Goal: Task Accomplishment & Management: Manage account settings

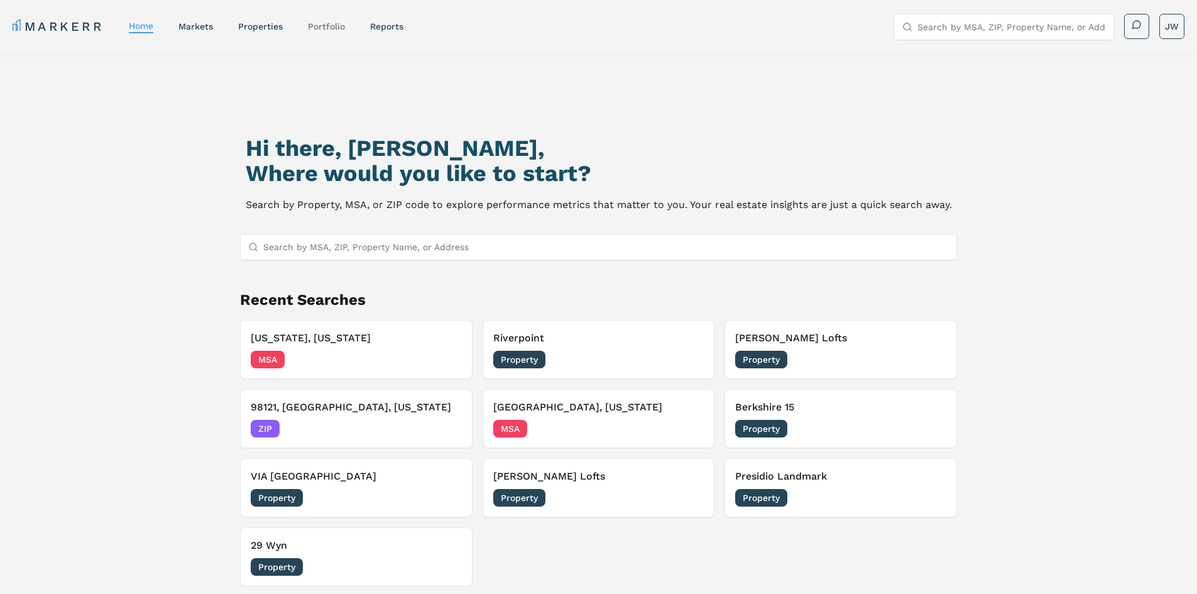
click at [322, 30] on link "Portfolio" at bounding box center [326, 26] width 37 height 10
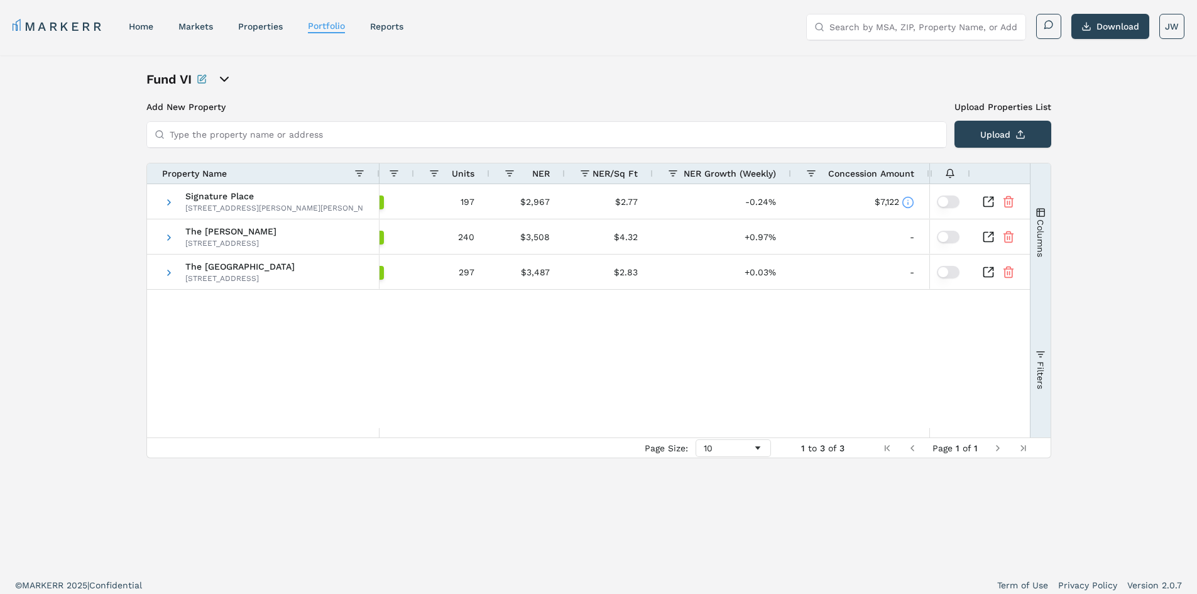
click at [951, 172] on icon at bounding box center [950, 173] width 10 height 10
click at [957, 204] on button "button" at bounding box center [948, 201] width 23 height 13
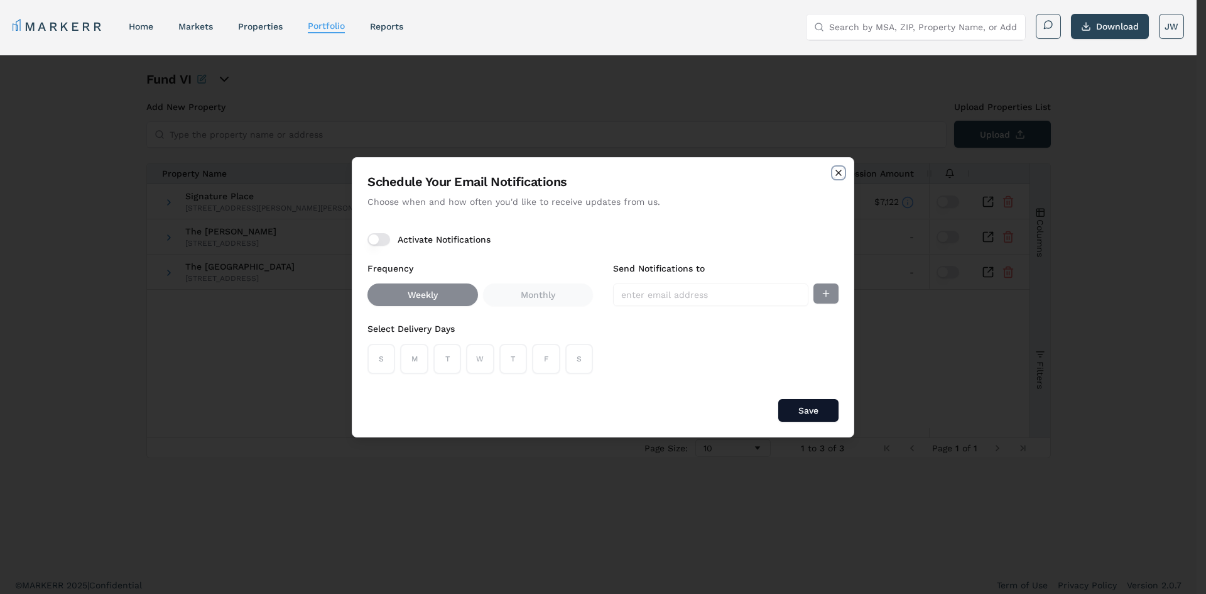
click at [838, 172] on icon "button" at bounding box center [839, 173] width 10 height 10
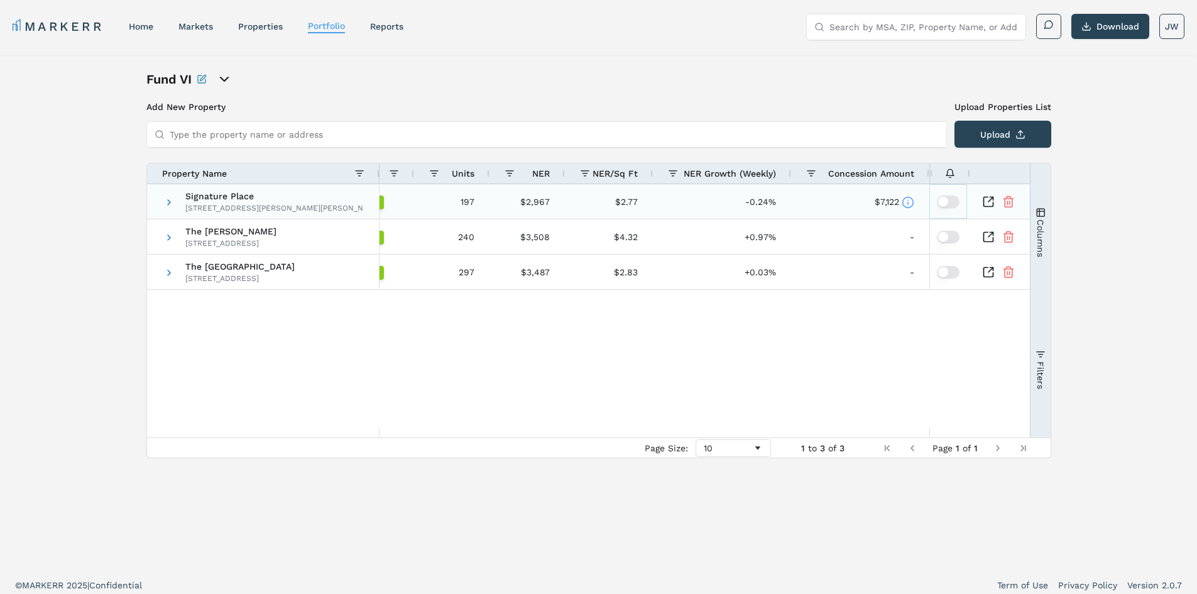
click at [948, 200] on button "button" at bounding box center [948, 201] width 23 height 13
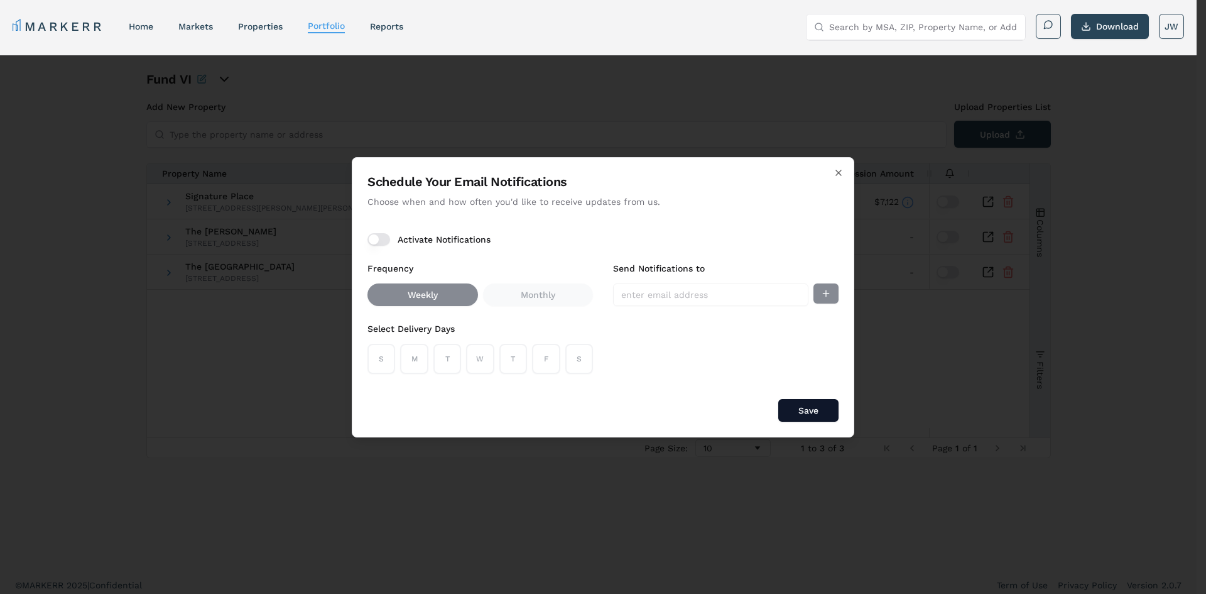
click at [392, 235] on div "Activate Notifications" at bounding box center [603, 239] width 471 height 13
click at [380, 245] on button "Activate Notifications" at bounding box center [379, 239] width 23 height 13
click at [751, 301] on input "Send Notifications to" at bounding box center [710, 294] width 195 height 23
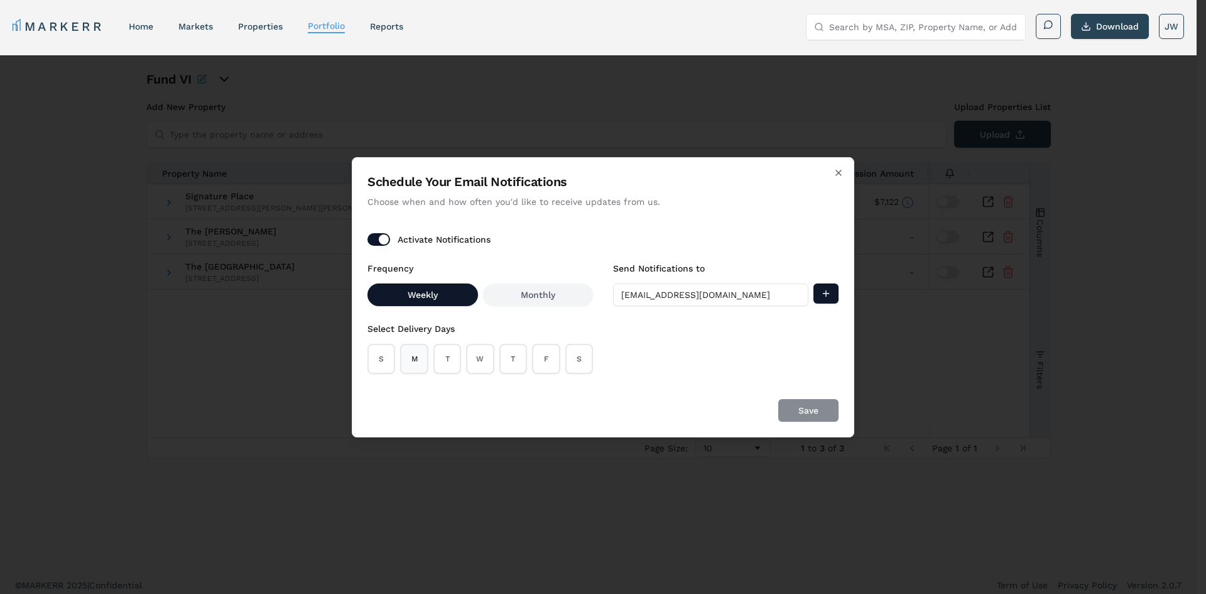
type input "[EMAIL_ADDRESS][DOMAIN_NAME]"
click at [422, 370] on button "M" at bounding box center [414, 359] width 28 height 30
click at [471, 358] on button "W" at bounding box center [480, 359] width 28 height 30
click at [410, 357] on button "M" at bounding box center [414, 359] width 28 height 30
click at [761, 400] on div "Save" at bounding box center [603, 410] width 471 height 23
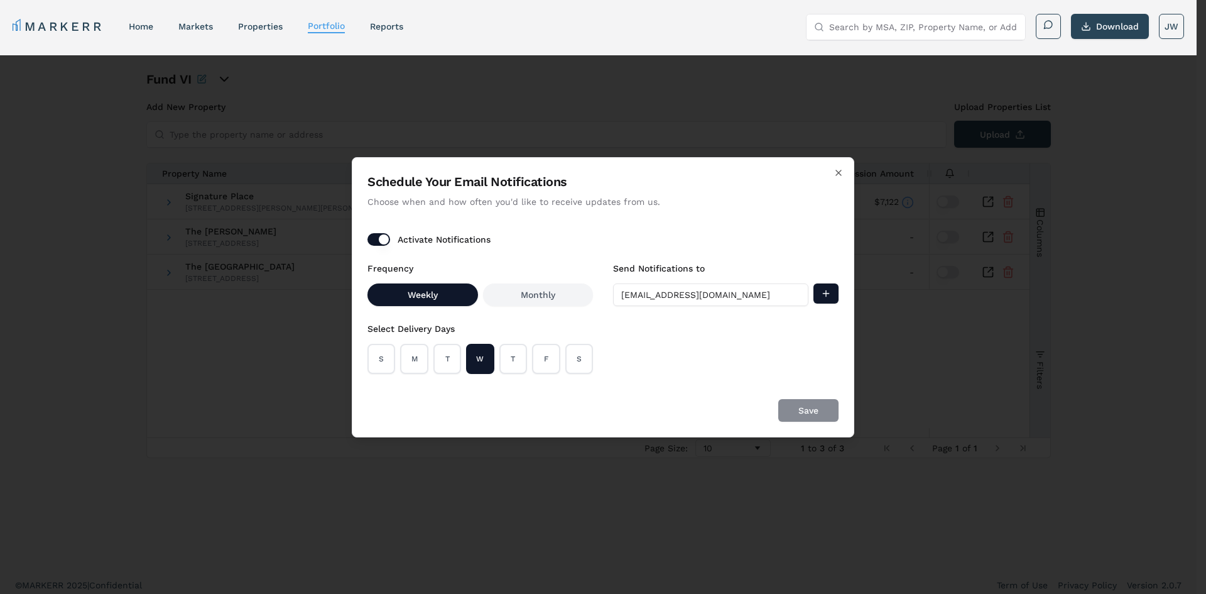
click at [734, 289] on input "[EMAIL_ADDRESS][DOMAIN_NAME]" at bounding box center [710, 294] width 195 height 23
drag, startPoint x: 706, startPoint y: 401, endPoint x: 657, endPoint y: 399, distance: 48.4
click at [702, 401] on div "Save" at bounding box center [603, 410] width 471 height 23
click at [506, 361] on button "T" at bounding box center [513, 359] width 28 height 30
click at [520, 364] on button "T" at bounding box center [513, 359] width 28 height 30
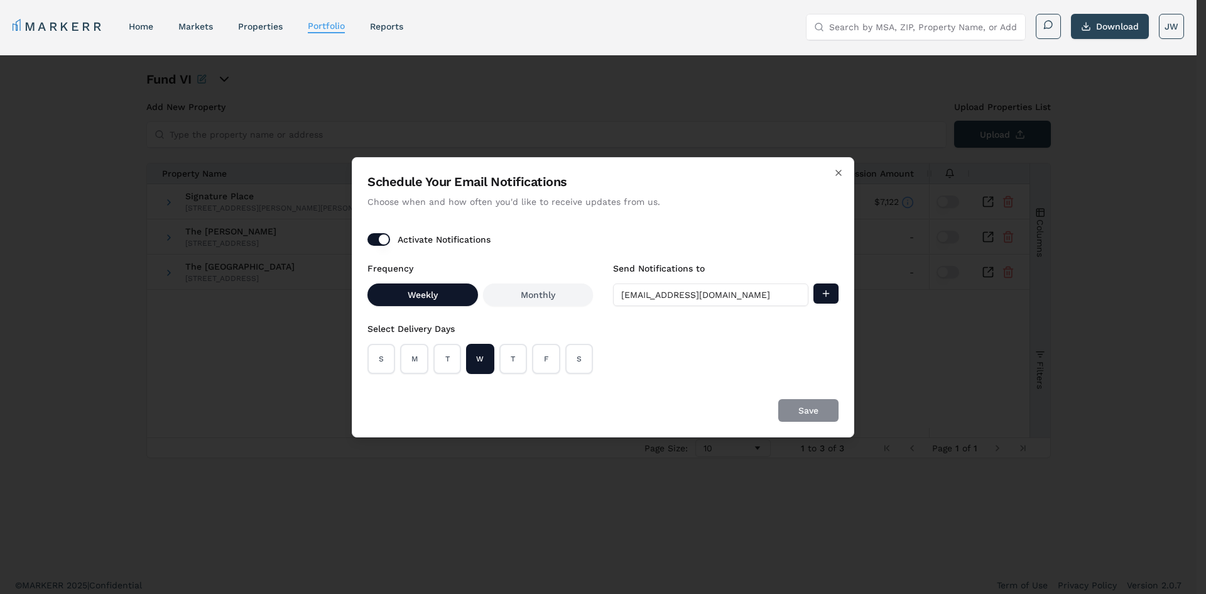
click at [804, 410] on div "Save" at bounding box center [603, 410] width 471 height 23
click at [741, 392] on div "Schedule Your Email Notifications Choose when and how often you'd like to recei…" at bounding box center [603, 297] width 503 height 280
click at [728, 299] on input "[EMAIL_ADDRESS][DOMAIN_NAME]" at bounding box center [710, 294] width 195 height 23
click at [826, 297] on button "Add email" at bounding box center [826, 293] width 25 height 20
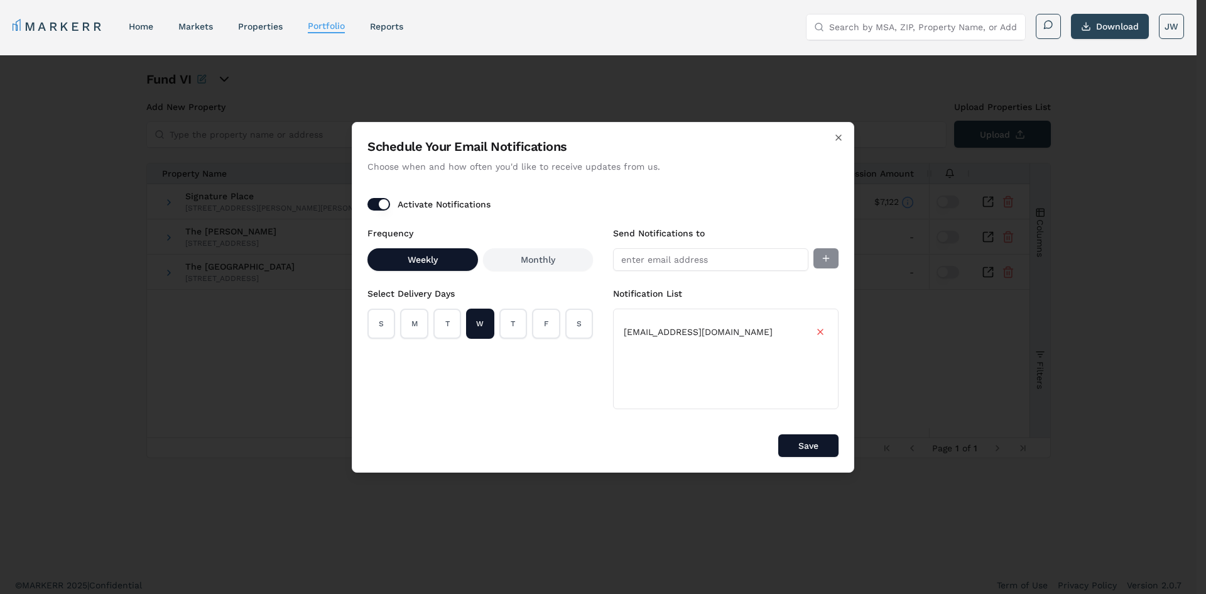
click at [812, 444] on button "Save" at bounding box center [808, 445] width 60 height 23
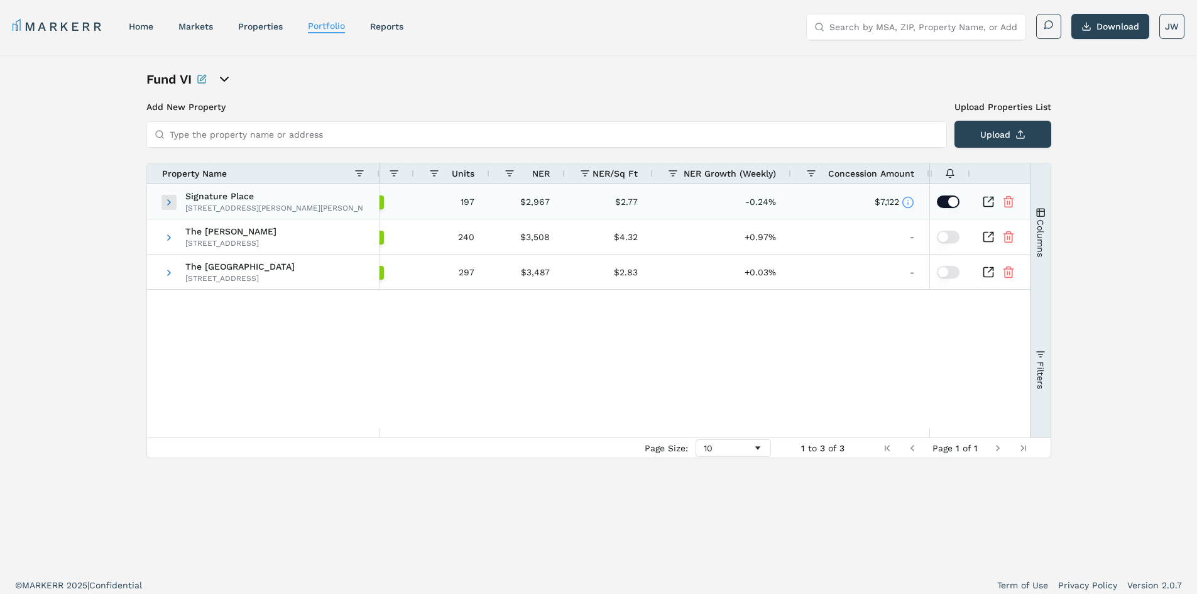
click at [166, 206] on span at bounding box center [169, 202] width 10 height 10
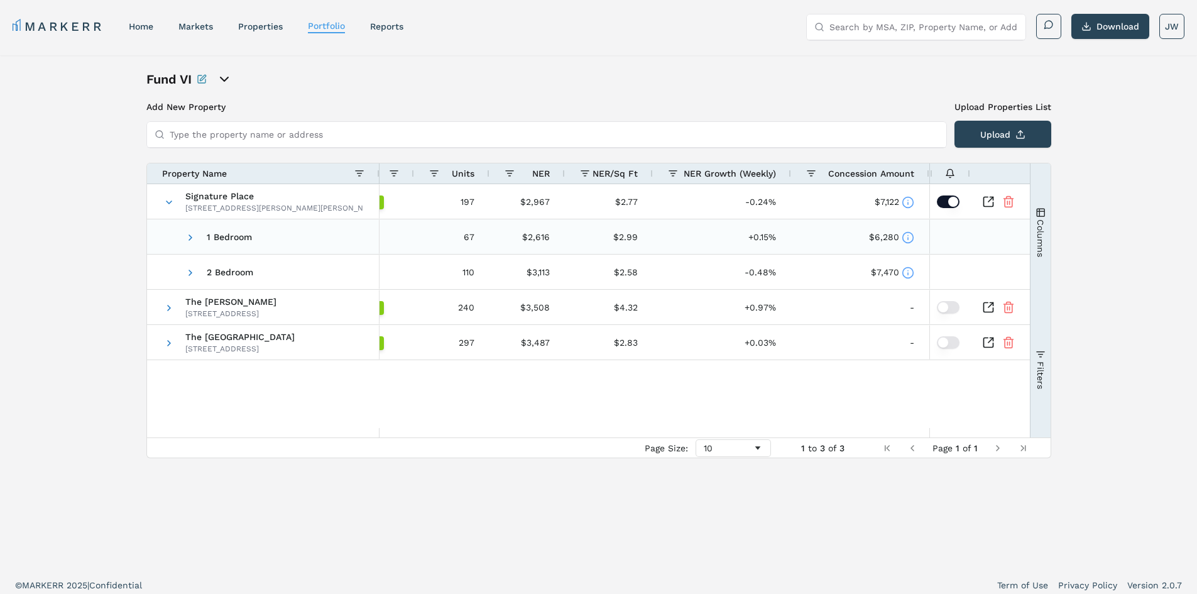
click at [908, 237] on icon at bounding box center [908, 238] width 0 height 2
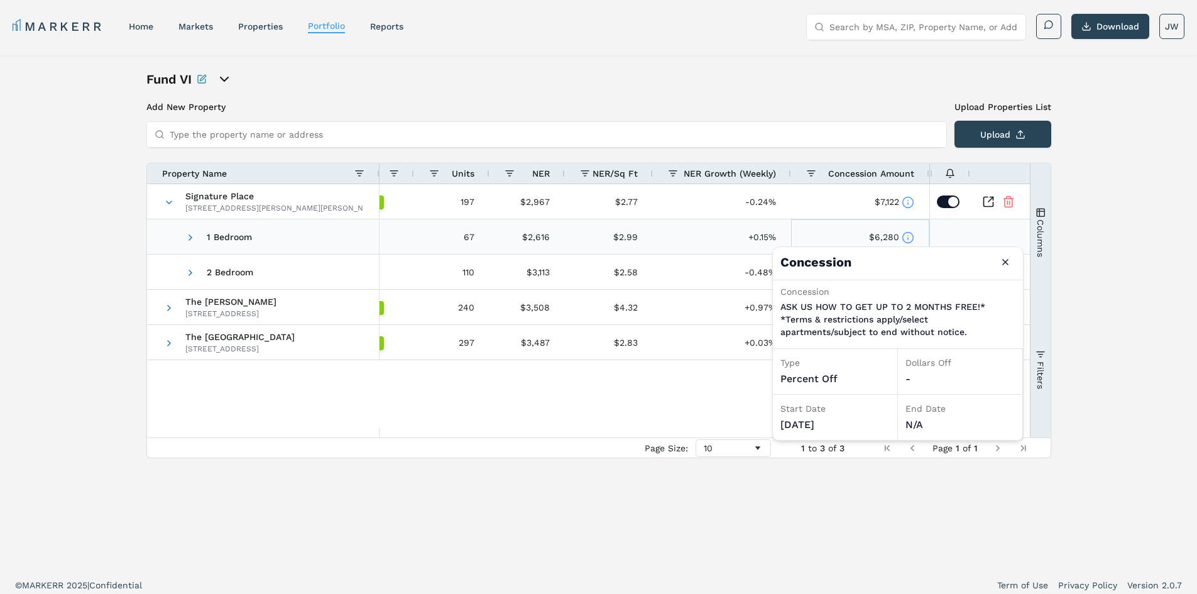
click at [908, 237] on icon at bounding box center [908, 238] width 0 height 2
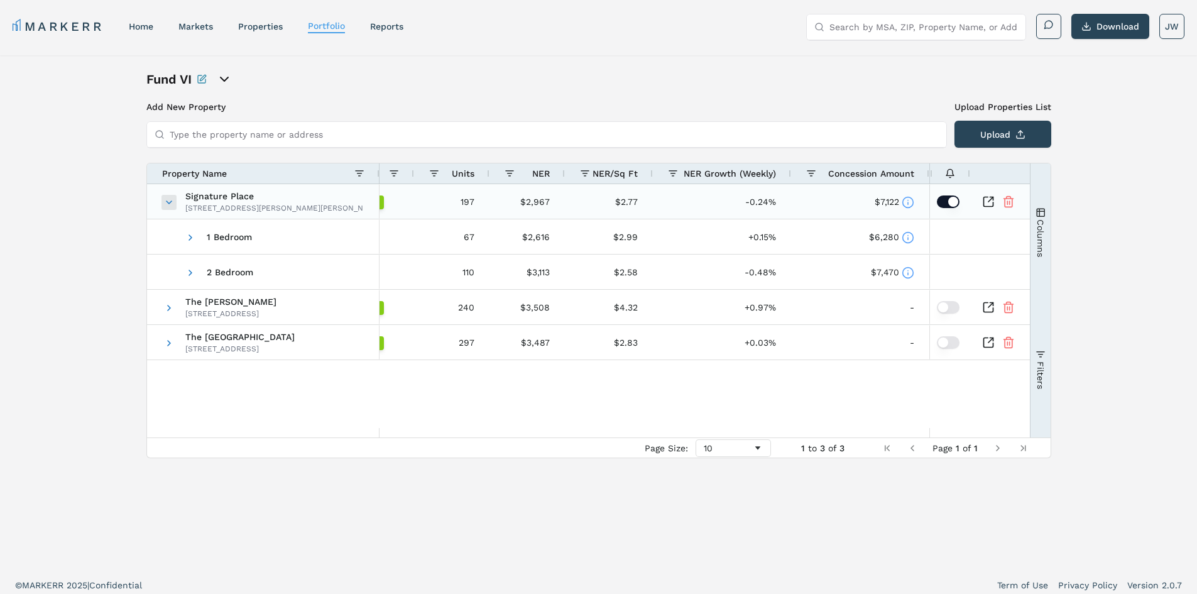
click at [170, 205] on span at bounding box center [169, 202] width 10 height 10
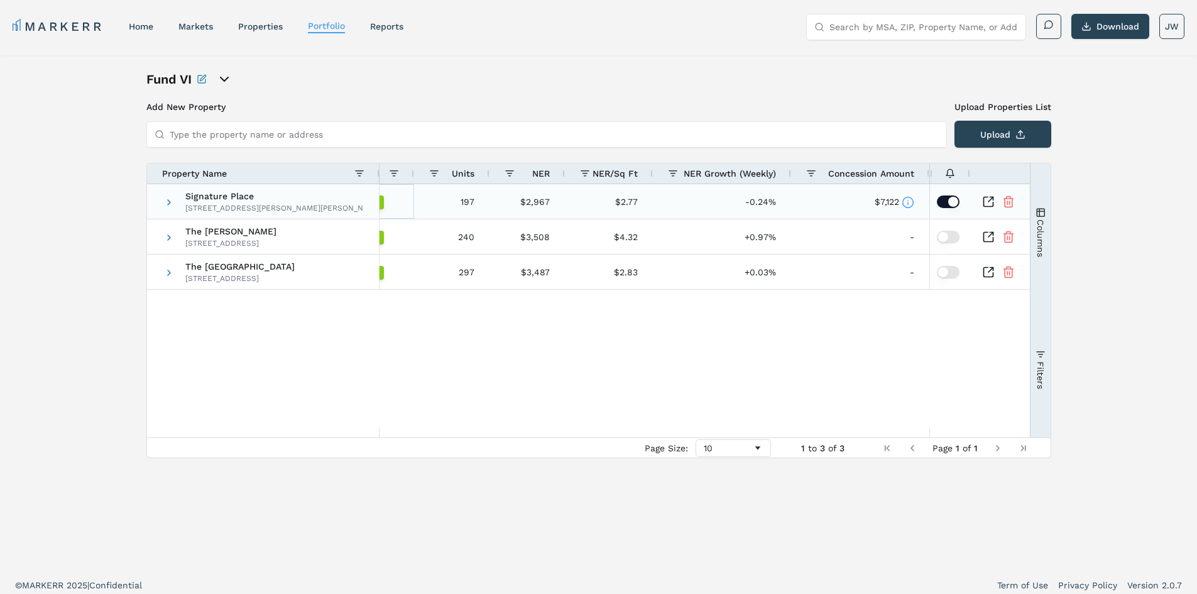
click at [384, 204] on div "A++" at bounding box center [369, 202] width 30 height 14
click at [168, 238] on span at bounding box center [169, 237] width 10 height 10
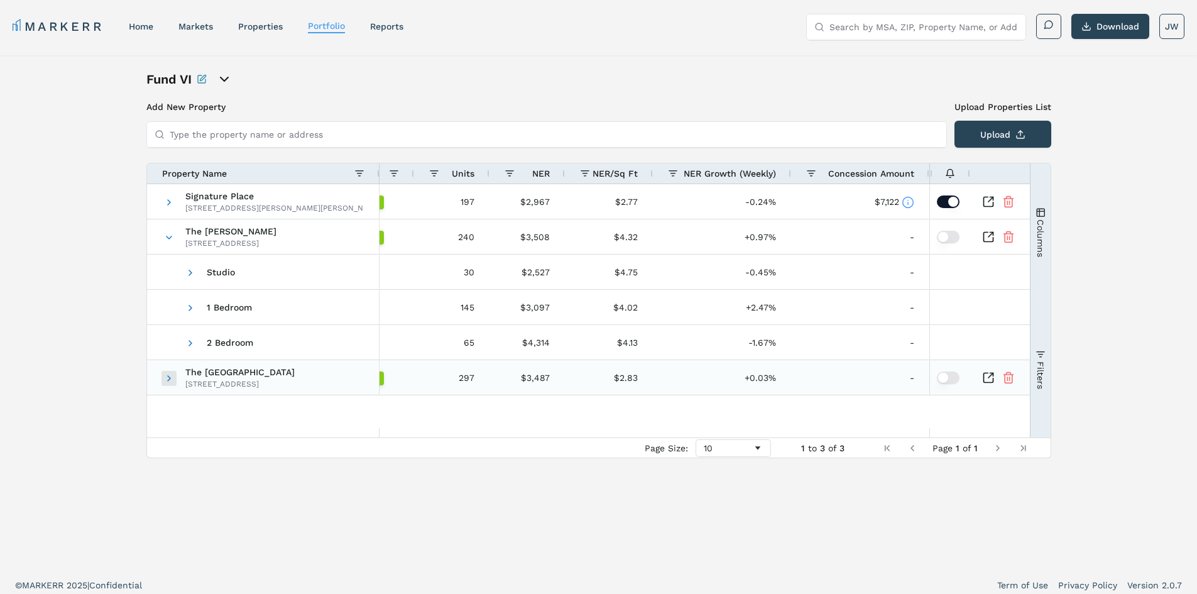
click at [166, 380] on span at bounding box center [169, 378] width 10 height 10
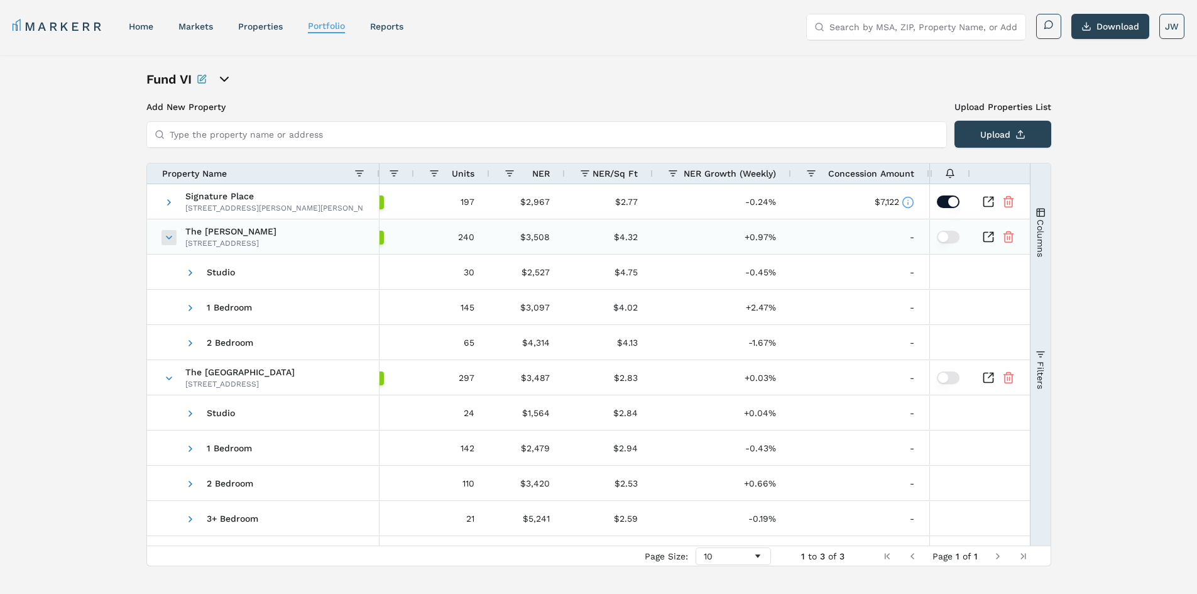
click at [169, 237] on span at bounding box center [169, 237] width 10 height 10
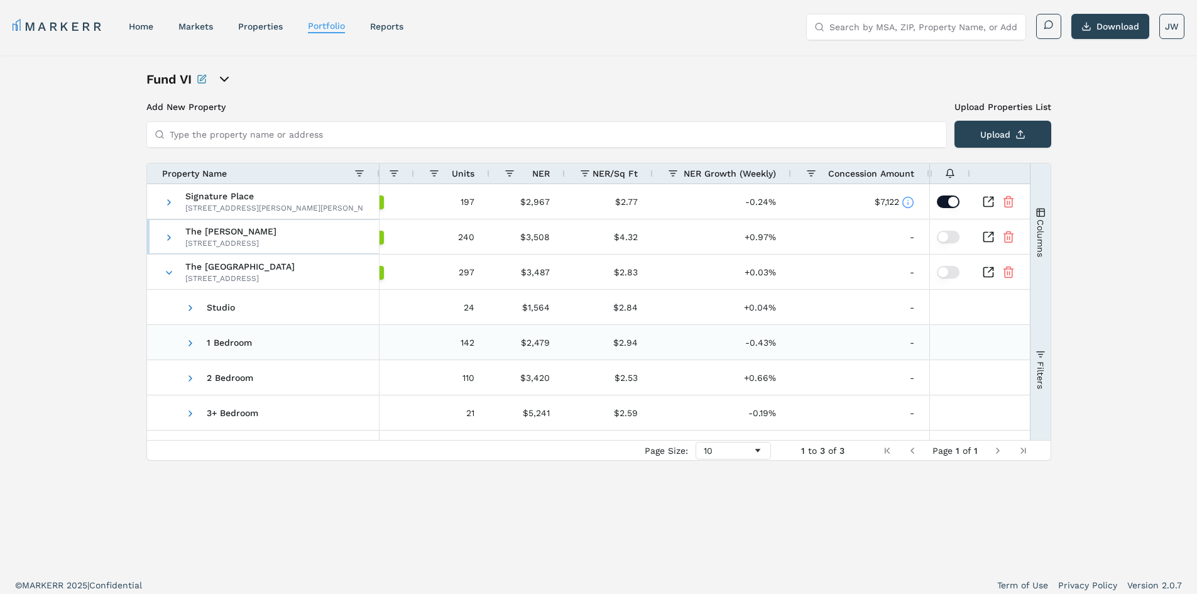
scroll to position [8, 0]
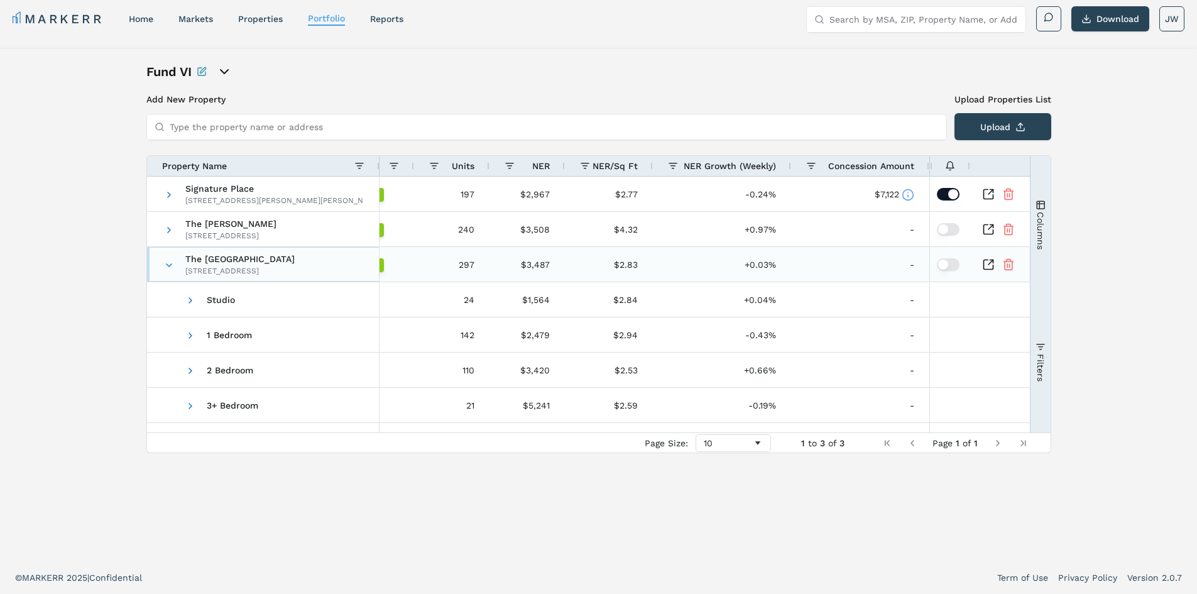
click at [175, 263] on span "[GEOGRAPHIC_DATA] [STREET_ADDRESS]" at bounding box center [264, 265] width 200 height 35
drag, startPoint x: 169, startPoint y: 265, endPoint x: 254, endPoint y: 131, distance: 157.9
click at [170, 264] on span at bounding box center [169, 265] width 10 height 10
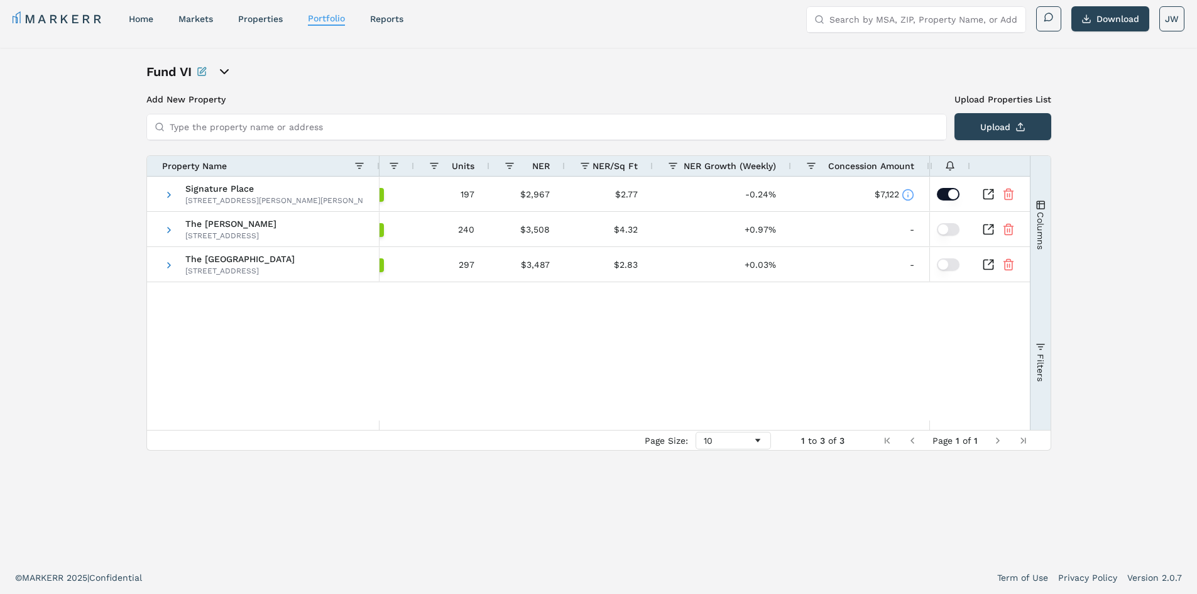
click at [256, 124] on input "Type the property name or address" at bounding box center [554, 126] width 769 height 25
click at [232, 71] on icon "open portfolio options" at bounding box center [224, 71] width 15 height 15
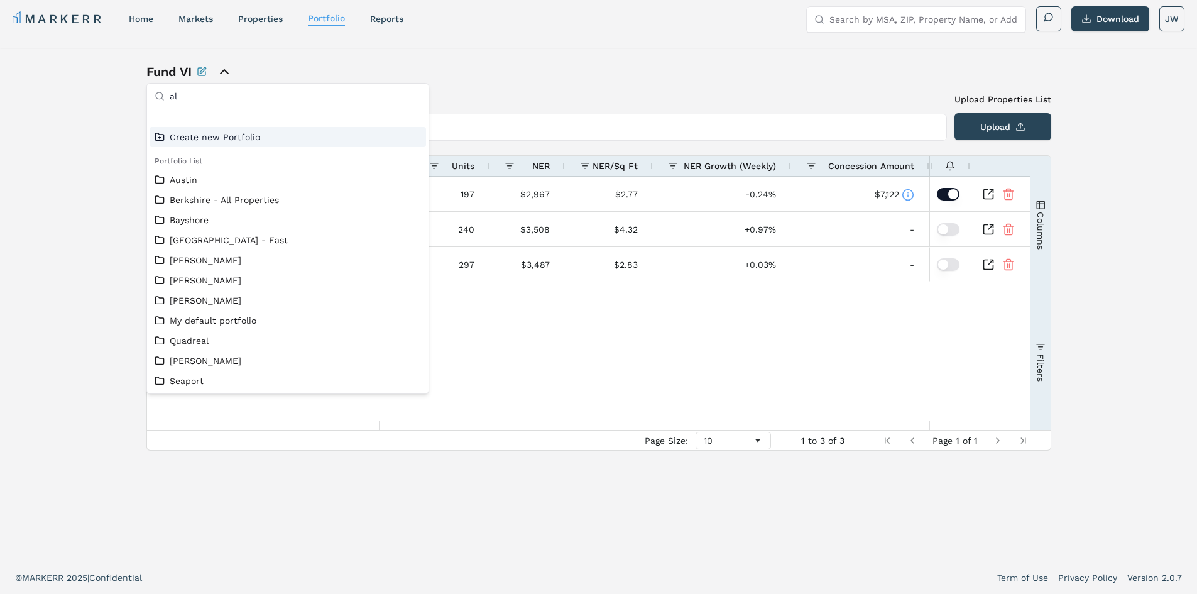
type input "all"
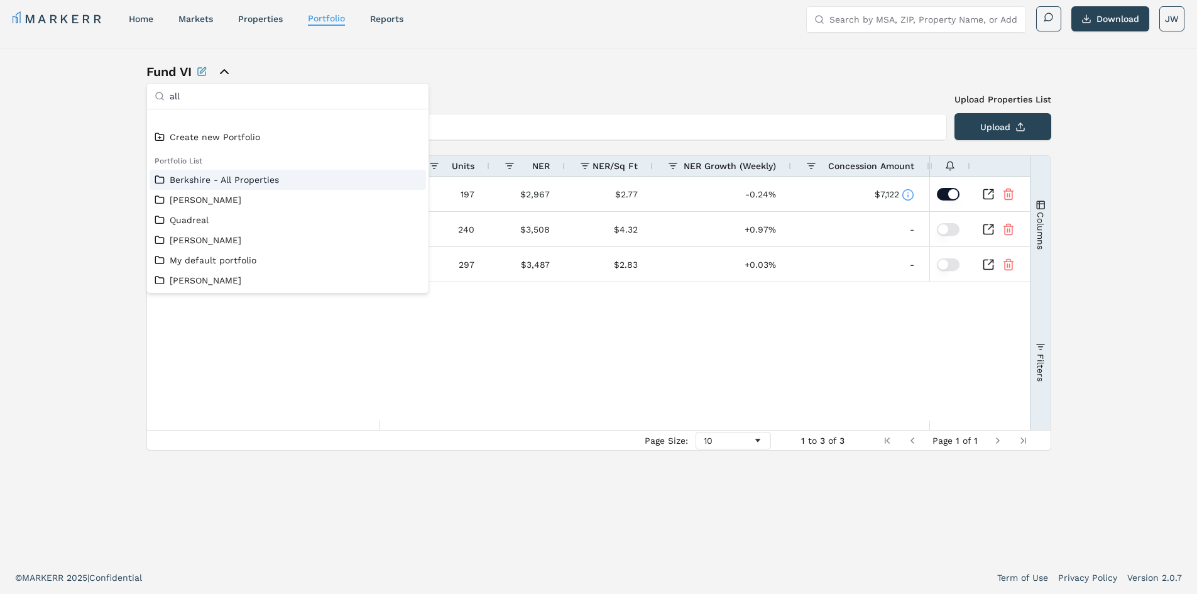
click at [237, 183] on link "Berkshire - All Properties" at bounding box center [288, 179] width 266 height 13
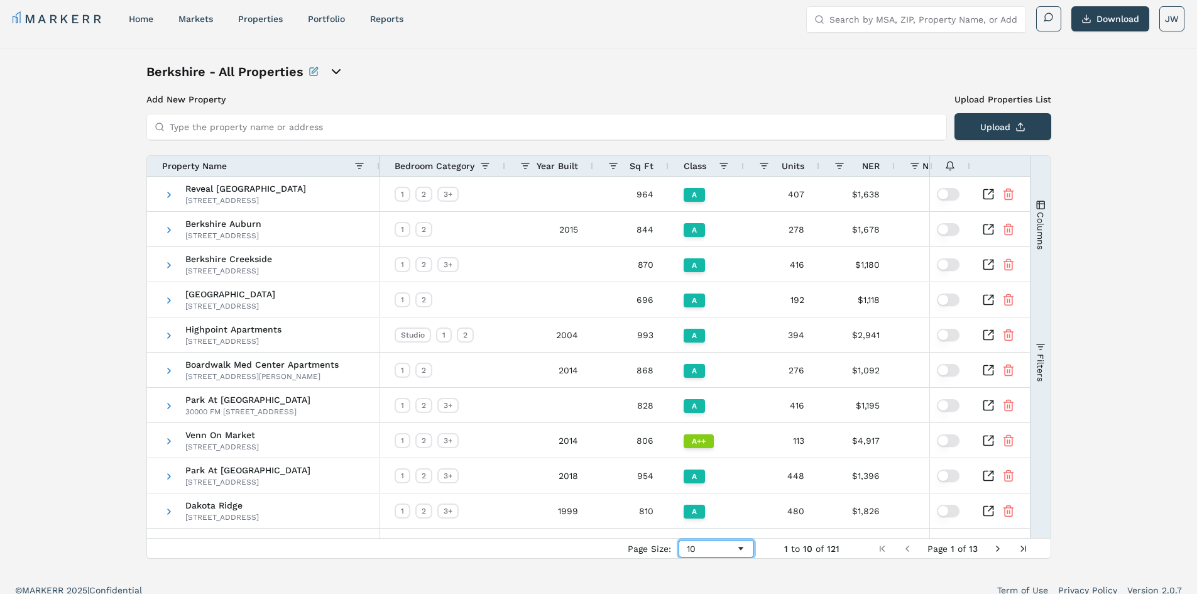
click at [716, 545] on div "10" at bounding box center [711, 548] width 49 height 10
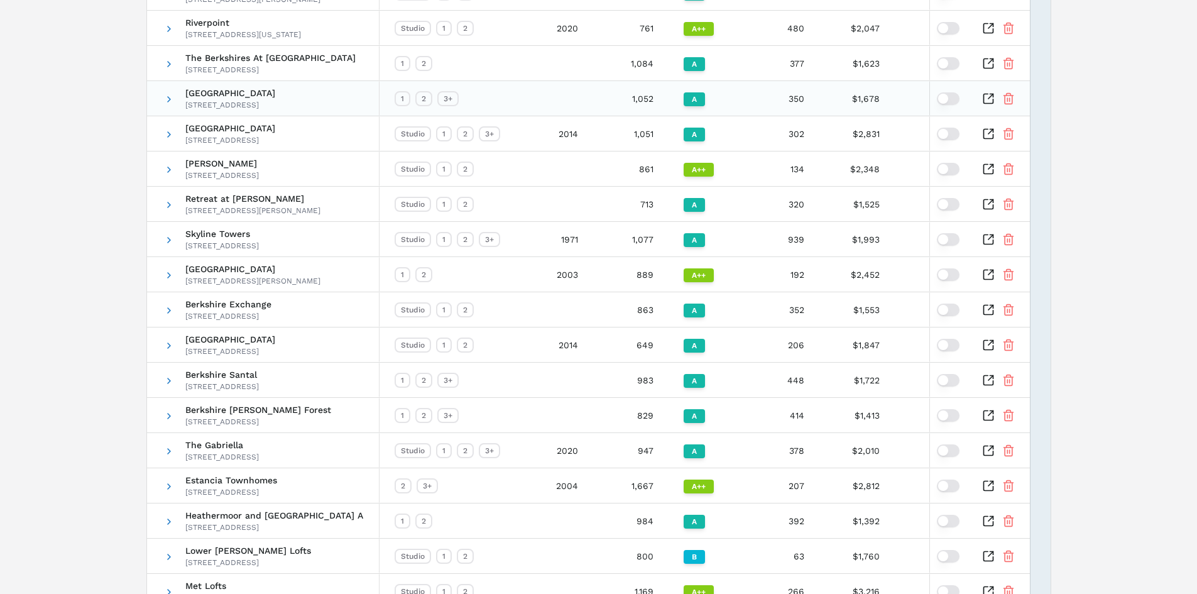
scroll to position [3187, 0]
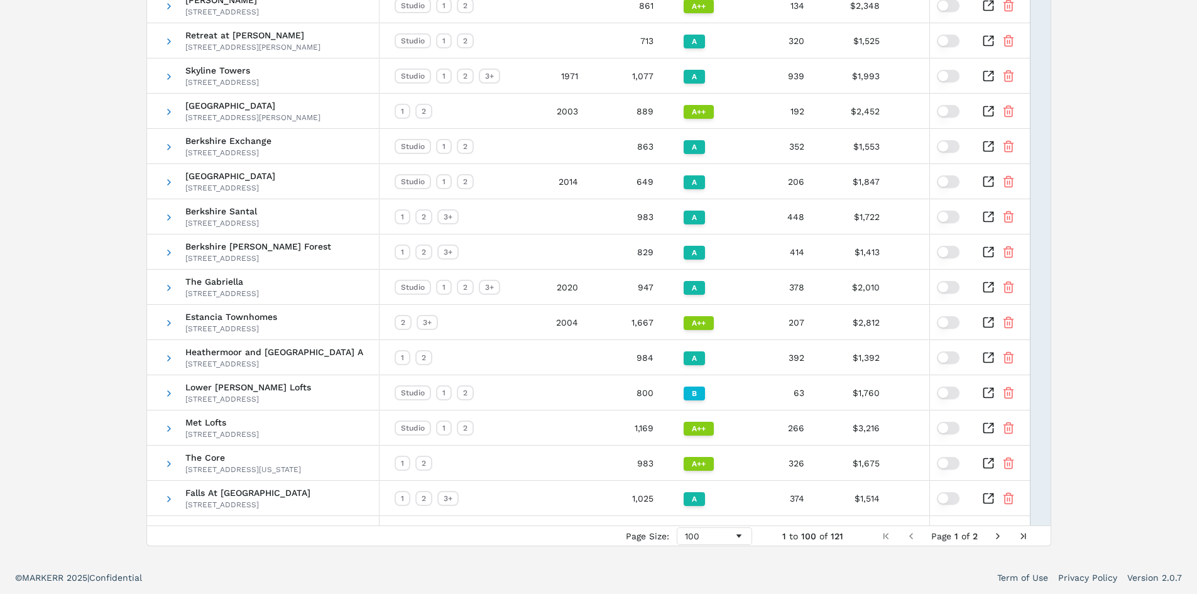
click at [995, 537] on span "Next Page" at bounding box center [998, 536] width 10 height 10
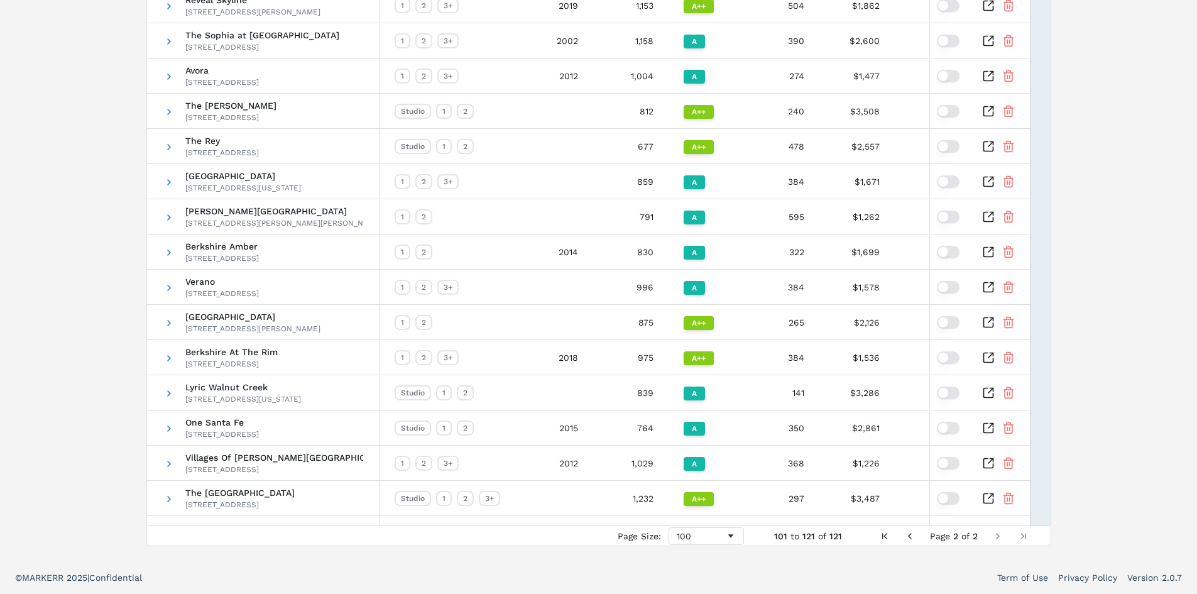
scroll to position [407, 0]
click at [995, 537] on span "Next Page" at bounding box center [998, 536] width 10 height 10
click at [907, 537] on span "Previous Page" at bounding box center [910, 536] width 10 height 10
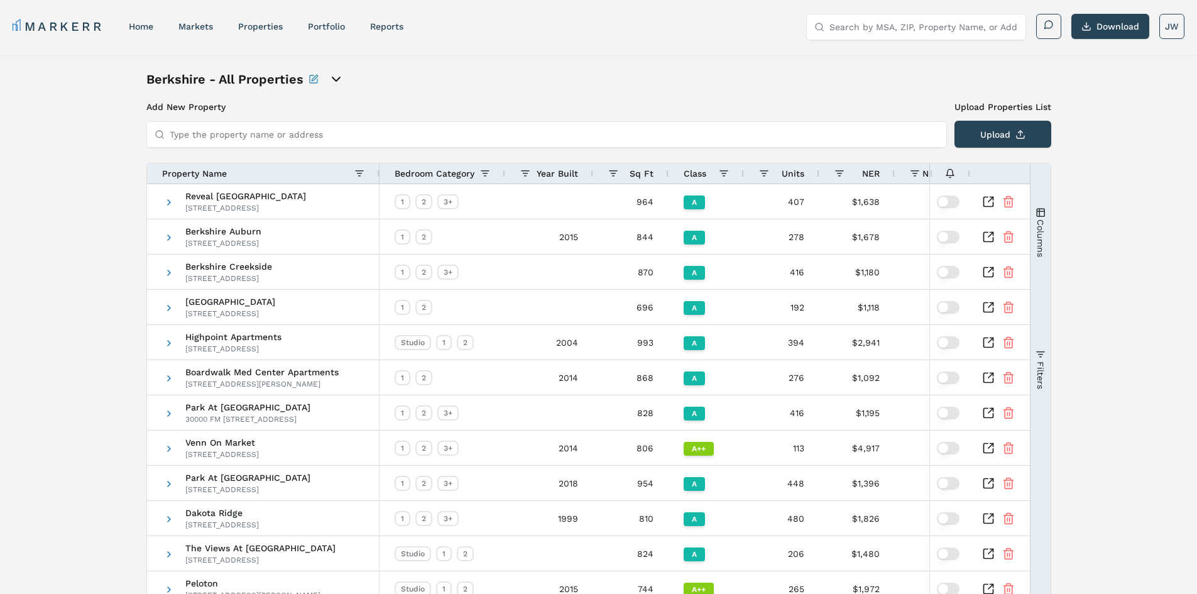
scroll to position [1658, 0]
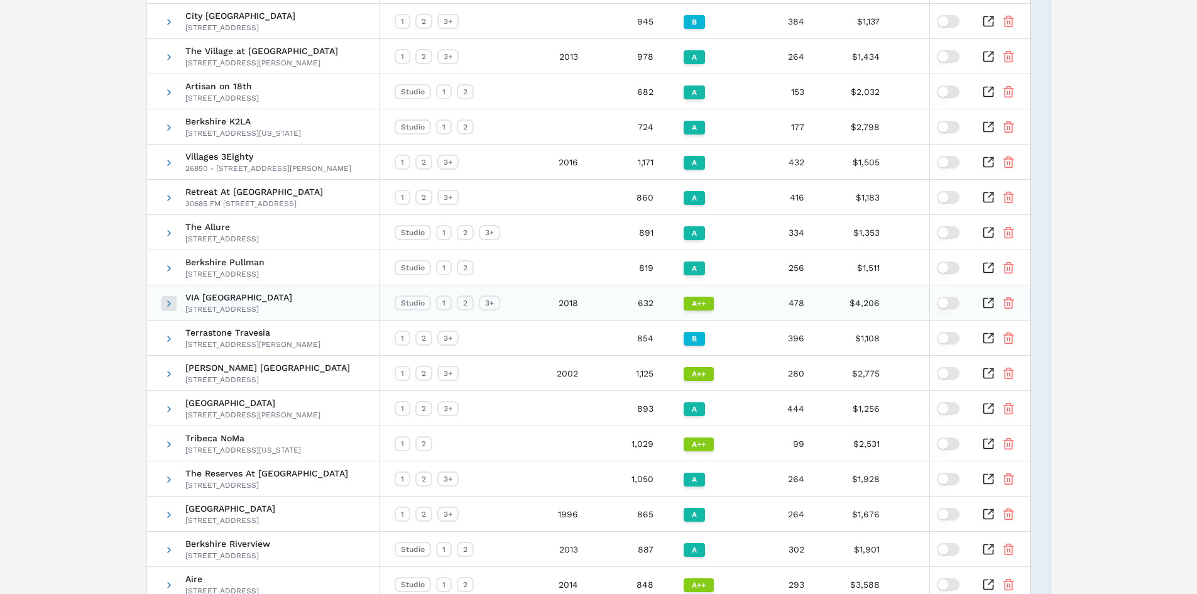
click at [168, 307] on span at bounding box center [169, 303] width 10 height 10
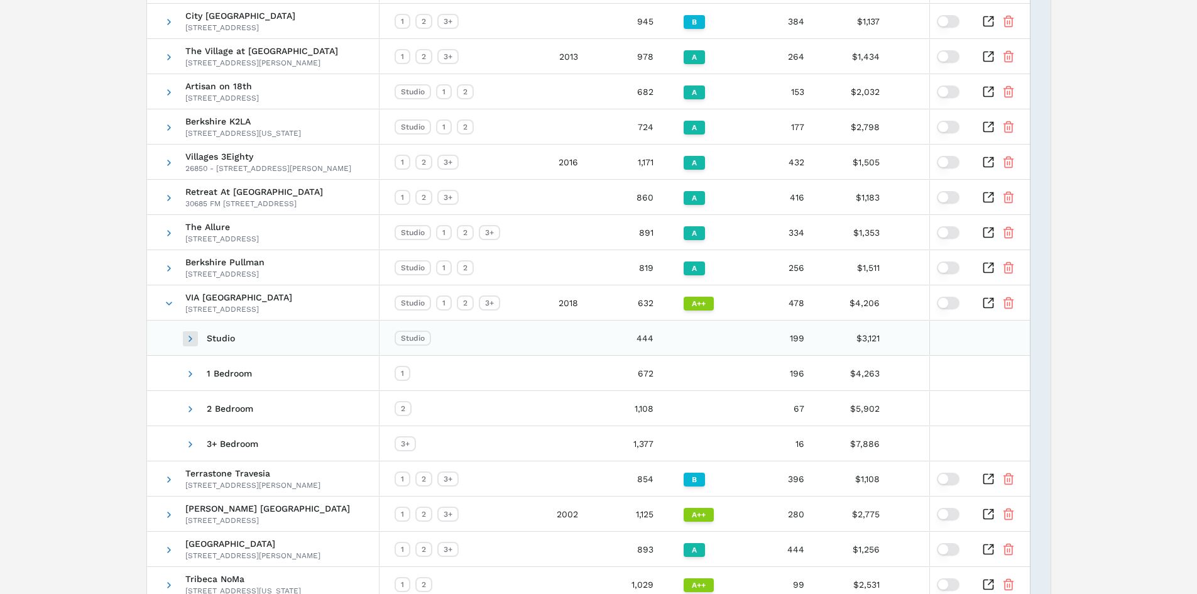
click at [186, 337] on span at bounding box center [190, 339] width 10 height 10
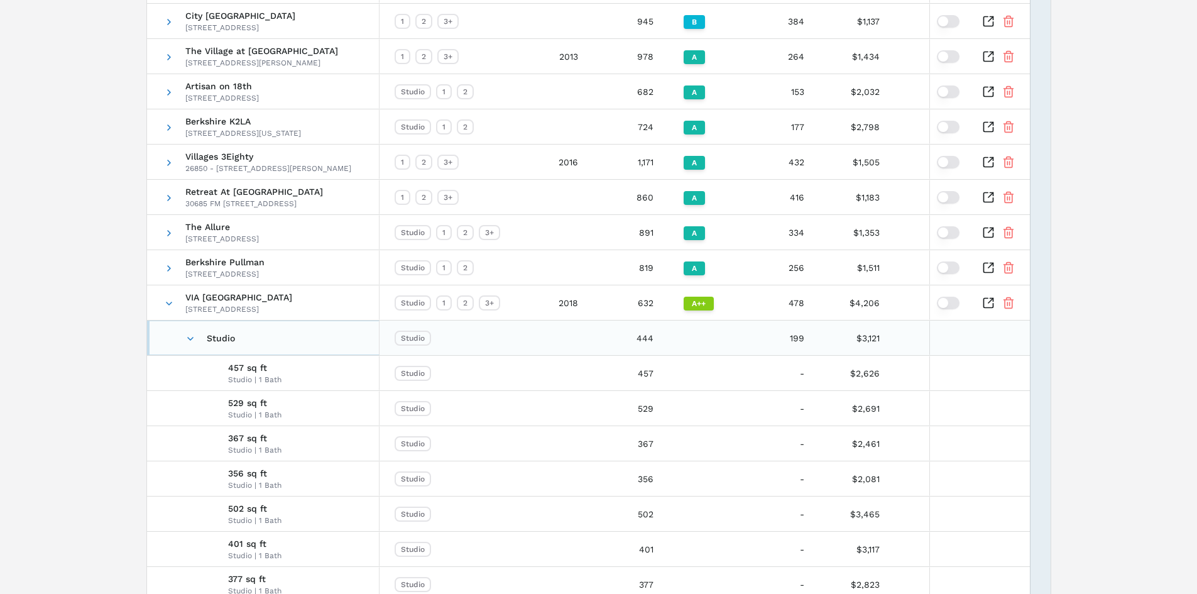
click at [186, 337] on span at bounding box center [190, 339] width 10 height 10
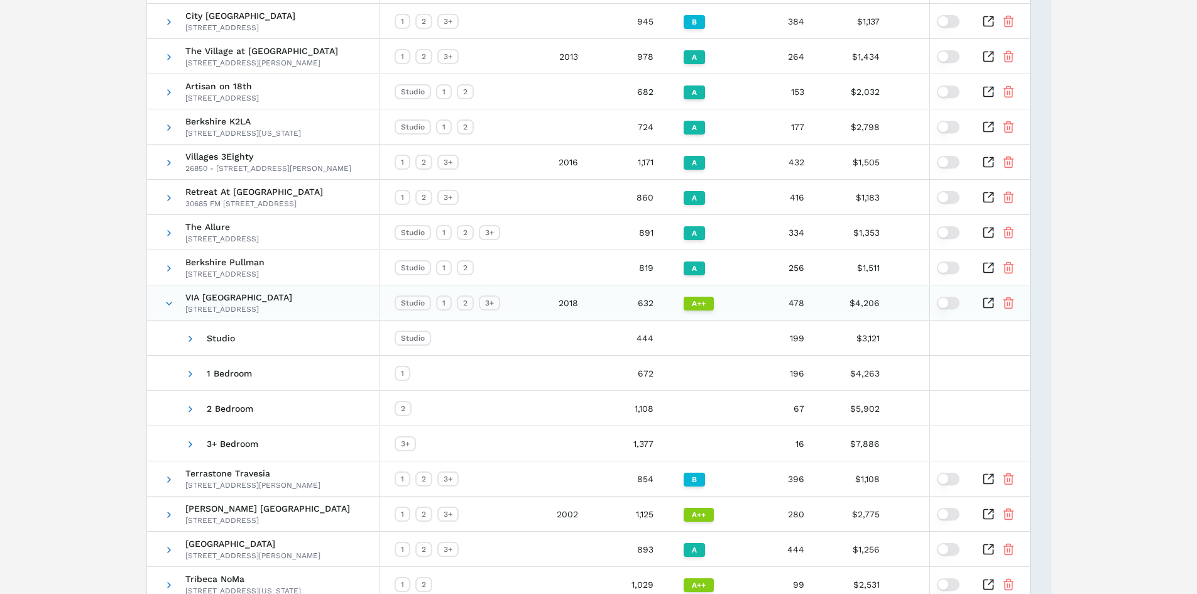
click at [276, 299] on span "VIA [GEOGRAPHIC_DATA]" at bounding box center [238, 297] width 107 height 9
click at [253, 303] on div "VIA Seaport Residences [STREET_ADDRESS]" at bounding box center [238, 303] width 107 height 35
click at [161, 298] on div "VIA Seaport Residences [STREET_ADDRESS]" at bounding box center [263, 302] width 232 height 35
click at [166, 302] on span at bounding box center [169, 303] width 10 height 10
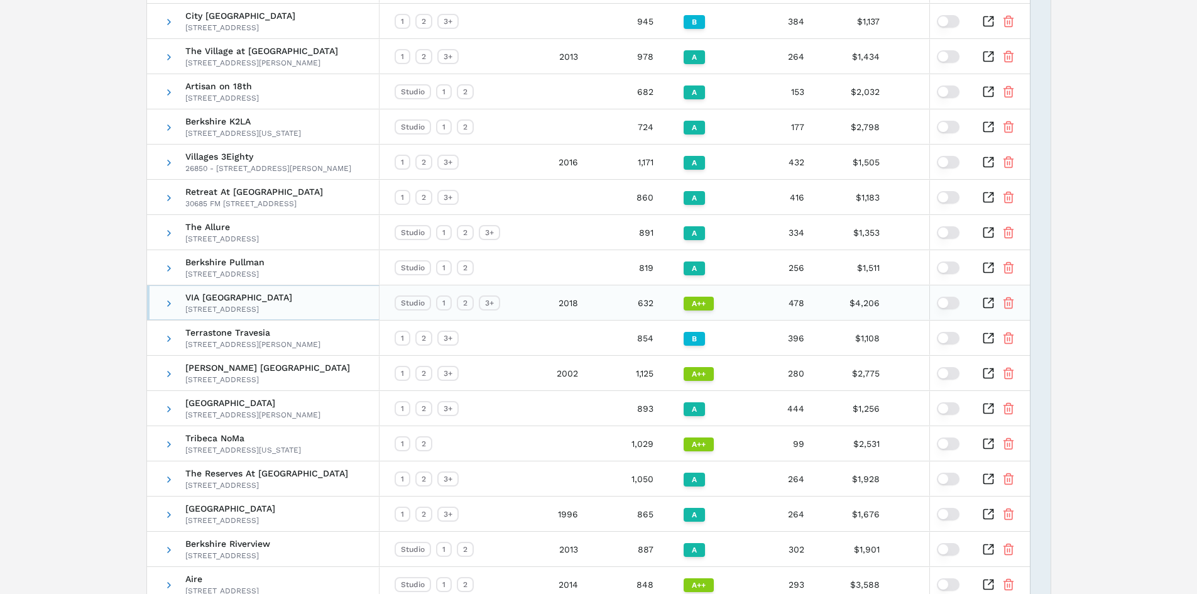
drag, startPoint x: 285, startPoint y: 319, endPoint x: 280, endPoint y: 306, distance: 13.5
click at [283, 312] on div "VIA Seaport Residences [STREET_ADDRESS]" at bounding box center [238, 303] width 107 height 35
click at [277, 301] on span "VIA [GEOGRAPHIC_DATA]" at bounding box center [238, 297] width 107 height 9
click at [259, 297] on span "VIA [GEOGRAPHIC_DATA]" at bounding box center [238, 297] width 107 height 9
click at [990, 304] on icon "Inspect Comparable" at bounding box center [988, 303] width 13 height 13
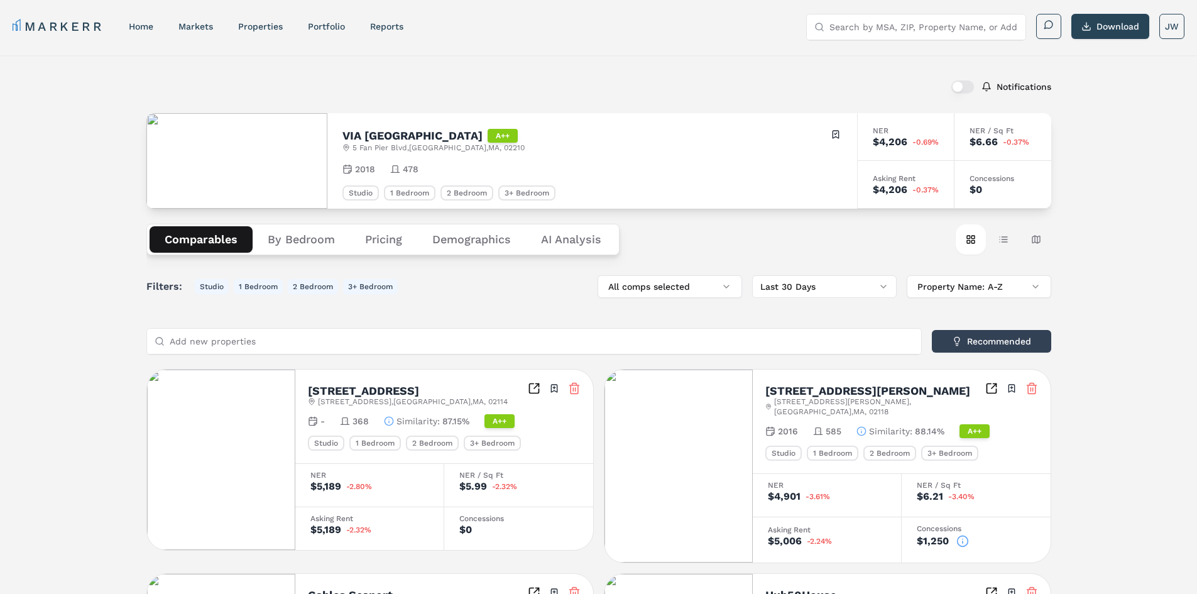
click at [980, 185] on div "$0" at bounding box center [975, 190] width 13 height 10
drag, startPoint x: 1010, startPoint y: 184, endPoint x: 966, endPoint y: 180, distance: 44.8
click at [966, 180] on div "Concessions $0" at bounding box center [1002, 185] width 97 height 48
click at [970, 180] on div "Concessions" at bounding box center [1002, 179] width 67 height 8
click at [971, 178] on div "Concessions" at bounding box center [1002, 179] width 67 height 8
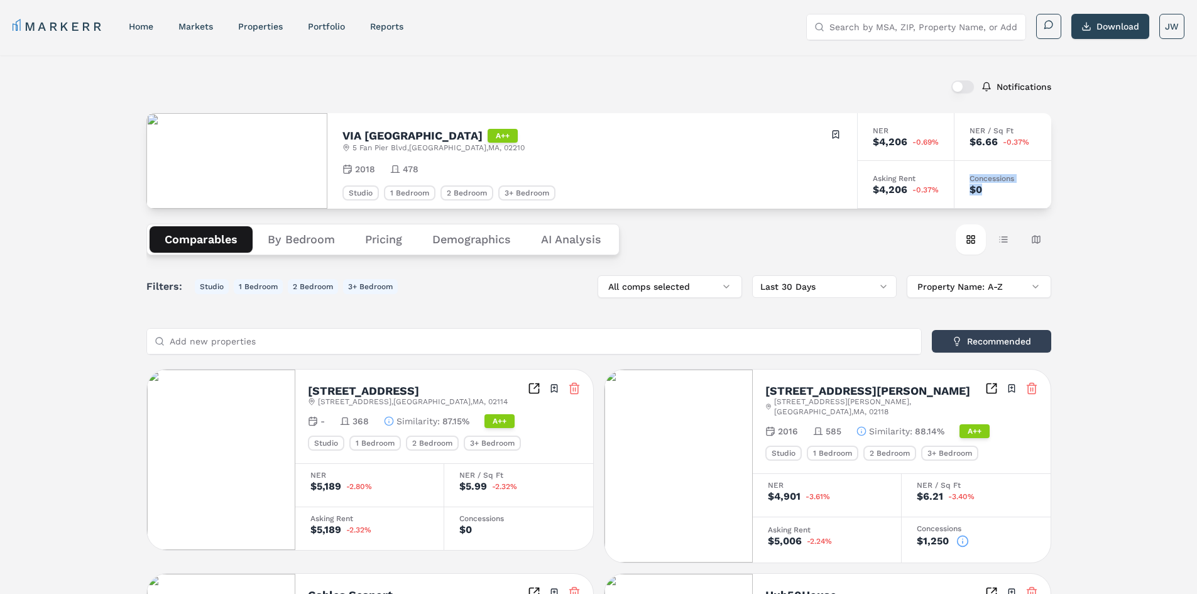
click at [971, 178] on div "Concessions" at bounding box center [1002, 179] width 67 height 8
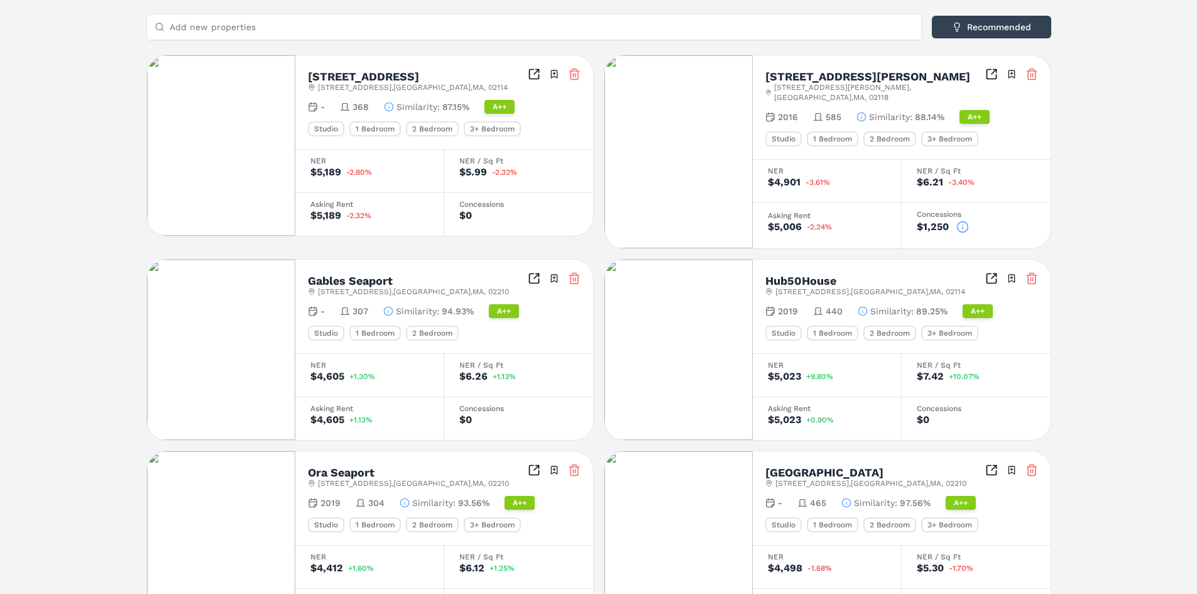
scroll to position [188, 0]
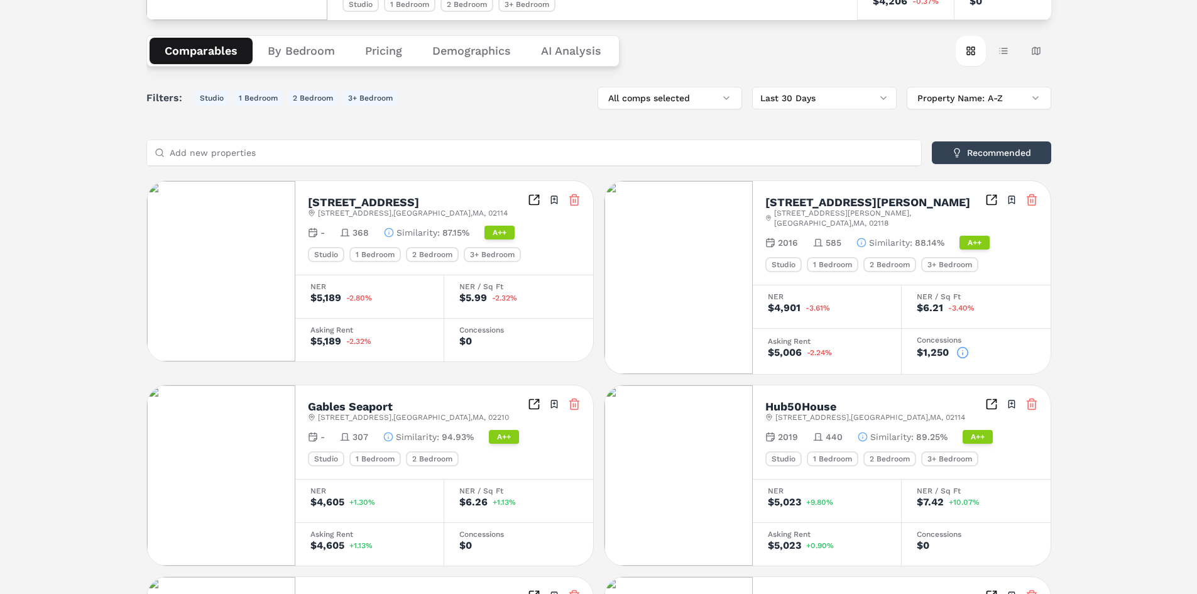
drag, startPoint x: 309, startPoint y: 201, endPoint x: 421, endPoint y: 186, distance: 112.8
click at [421, 186] on div "100 Sudbury Street 100 Sudbury St , Boston , MA , 02114 Toggle portfolio menu -…" at bounding box center [444, 228] width 298 height 94
copy h2 "100 Sudbury Street"
